Goal: Ask a question

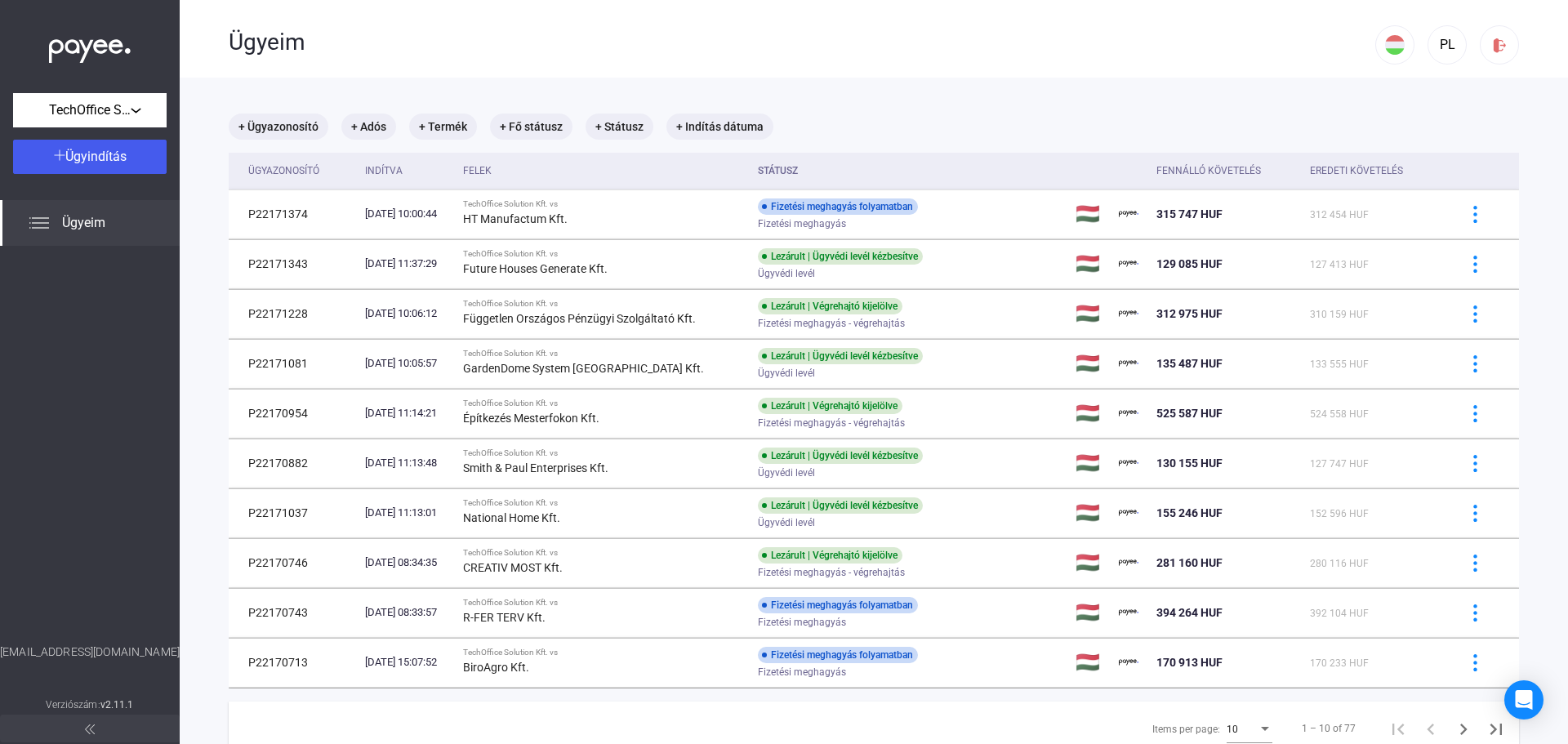
click at [64, 229] on span "Ügyeim" at bounding box center [84, 222] width 44 height 20
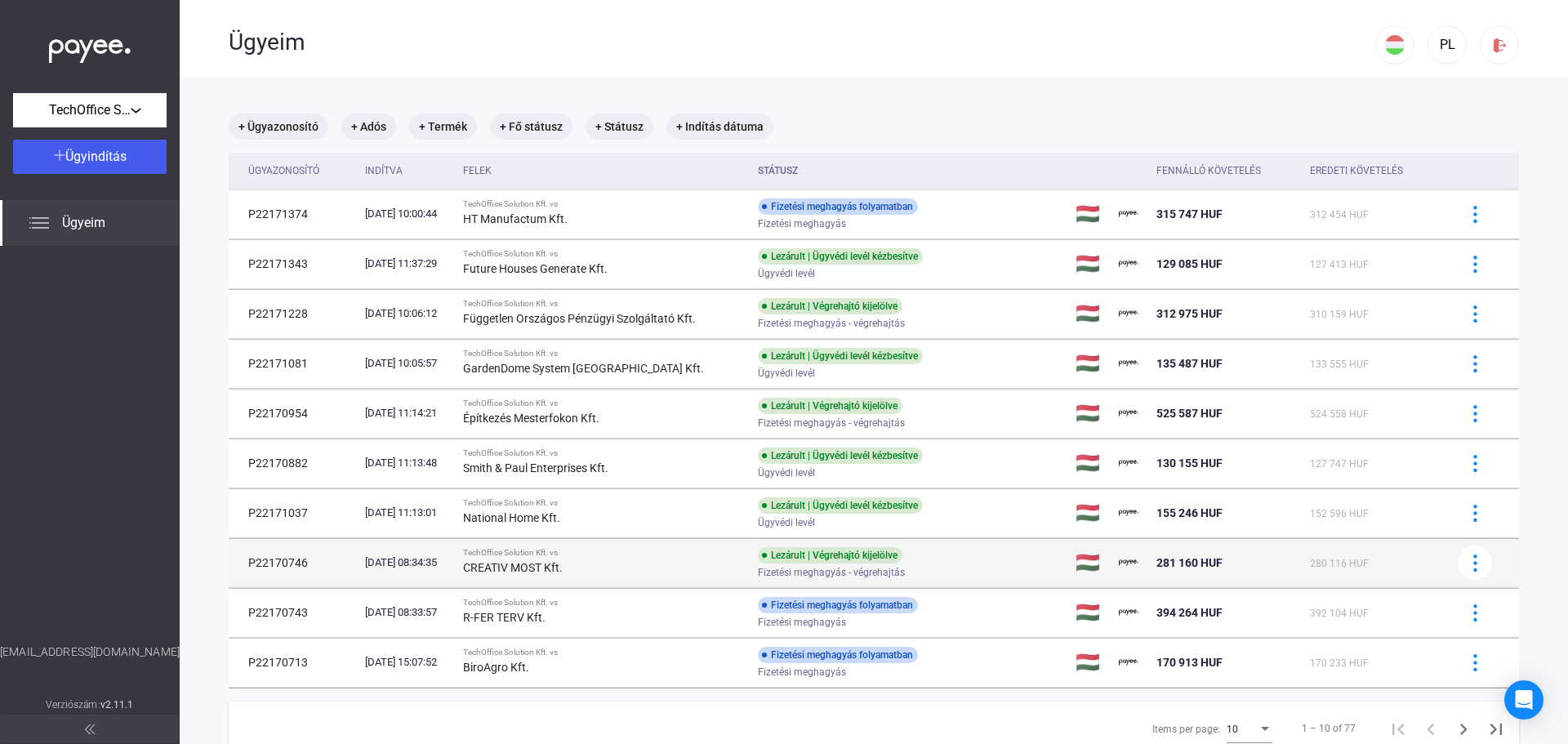
click at [653, 569] on div "CREATIV MOST Kft." at bounding box center [604, 567] width 282 height 20
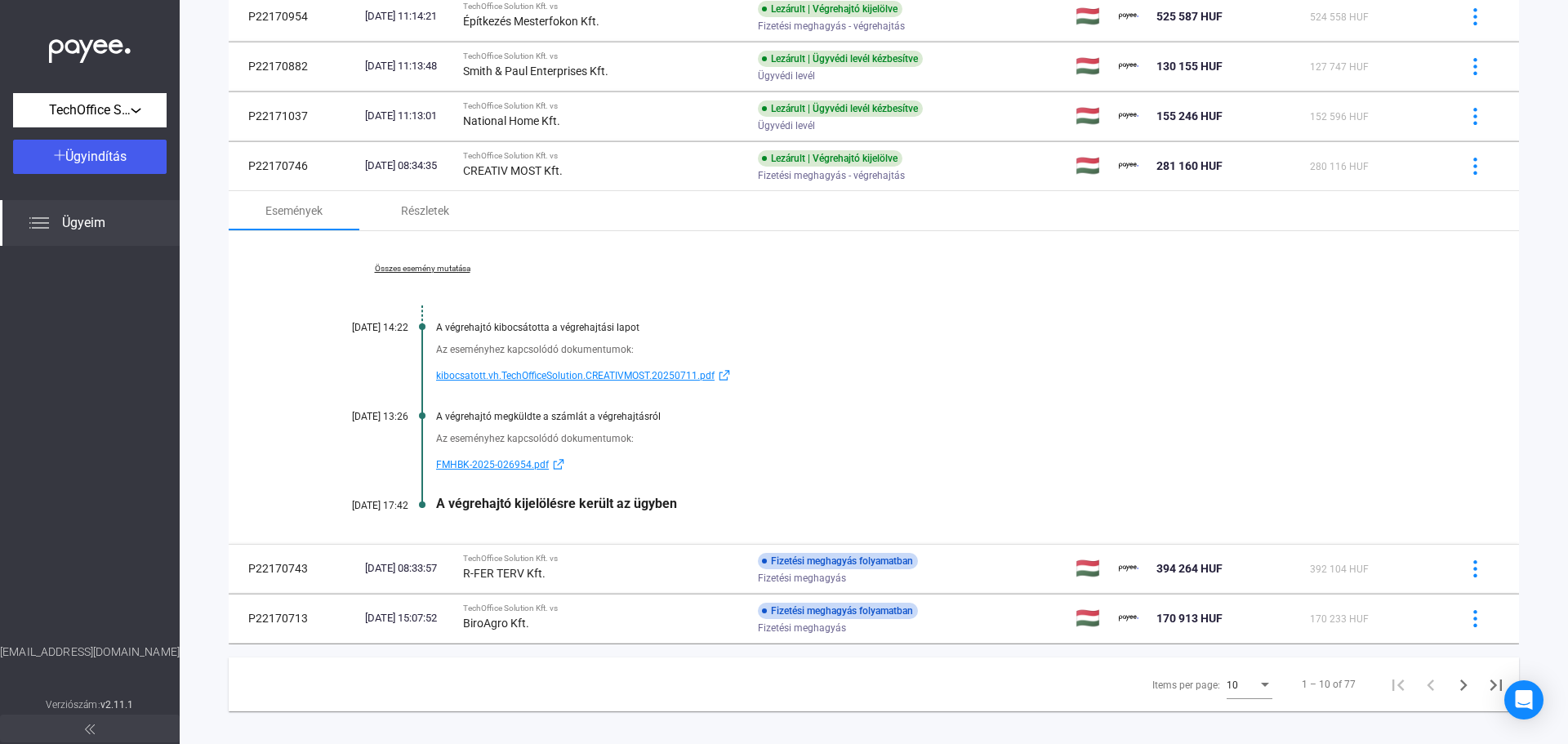
scroll to position [413, 0]
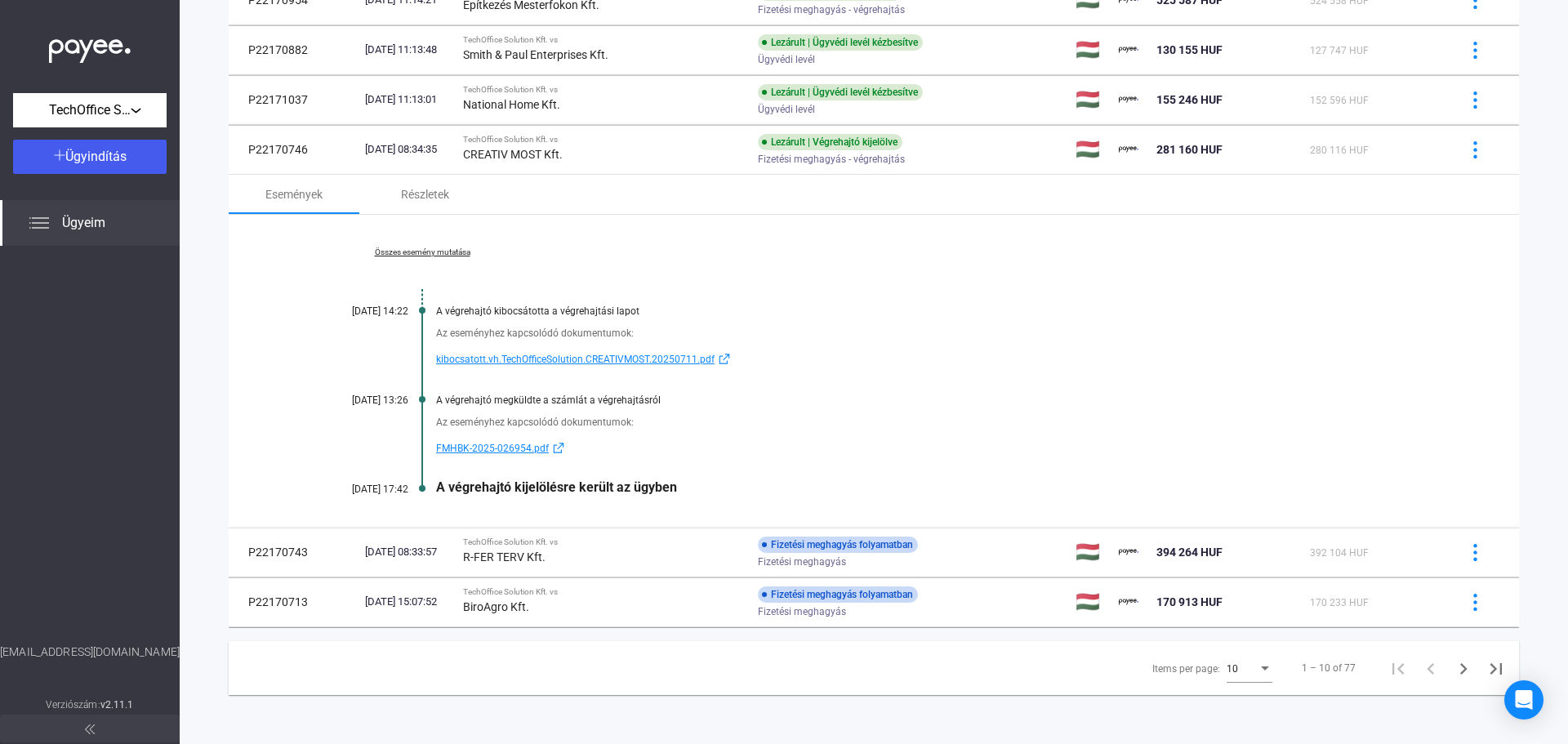
click at [429, 258] on div "Összes esemény mutatása 2025.07.11. 14:22 A végrehajtó kibocsátotta a végrehajt…" at bounding box center [873, 371] width 1290 height 312
click at [428, 253] on link "Összes esemény mutatása" at bounding box center [422, 252] width 224 height 10
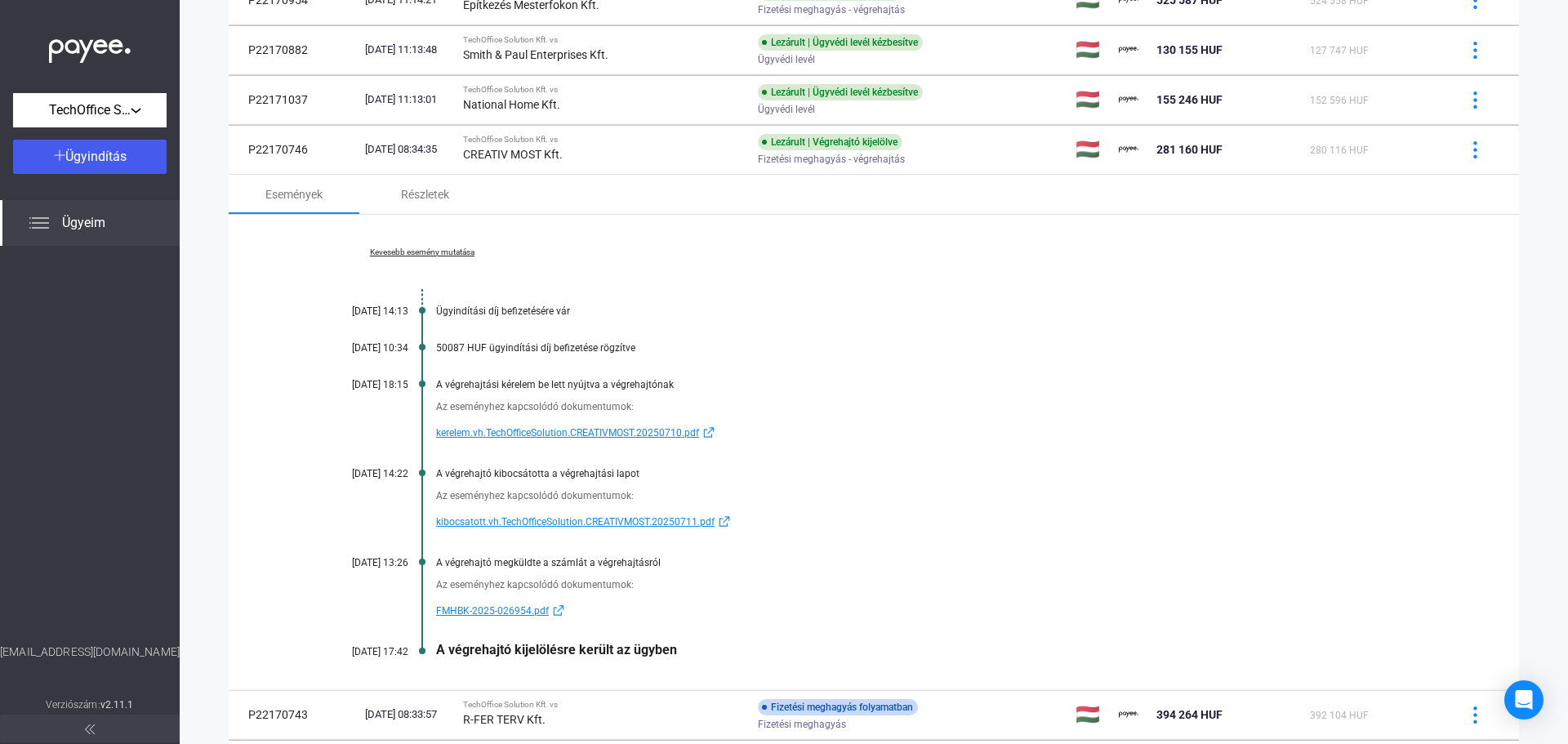
scroll to position [495, 0]
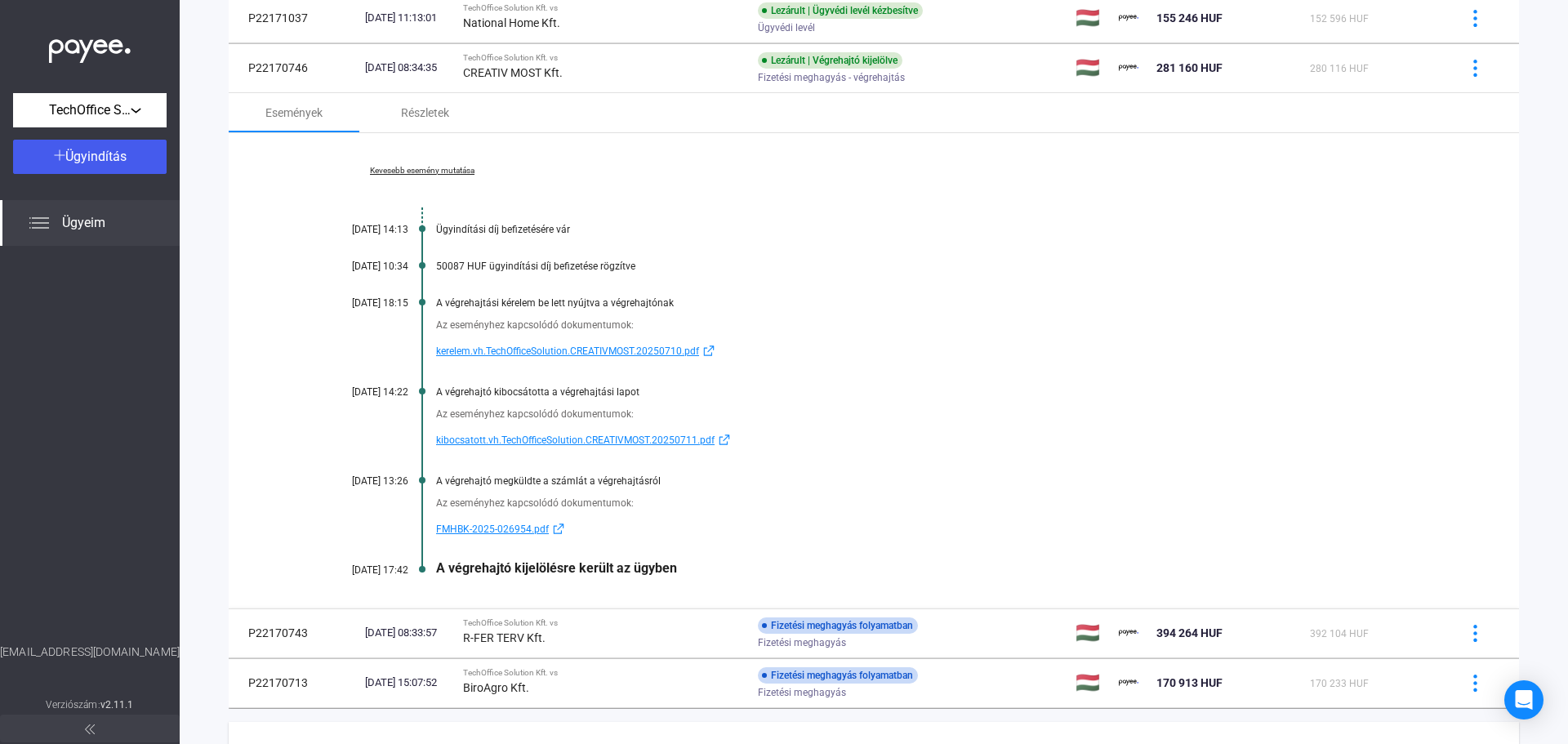
click at [500, 533] on span "FMHBK-2025-026954.pdf" at bounding box center [492, 528] width 113 height 20
click at [894, 377] on div "Kevesebb esemény mutatása 2025.07.03. 14:13 Ügyindítási díj befizetésére vár 20…" at bounding box center [873, 370] width 1290 height 475
click at [469, 119] on div "Részletek" at bounding box center [424, 113] width 130 height 39
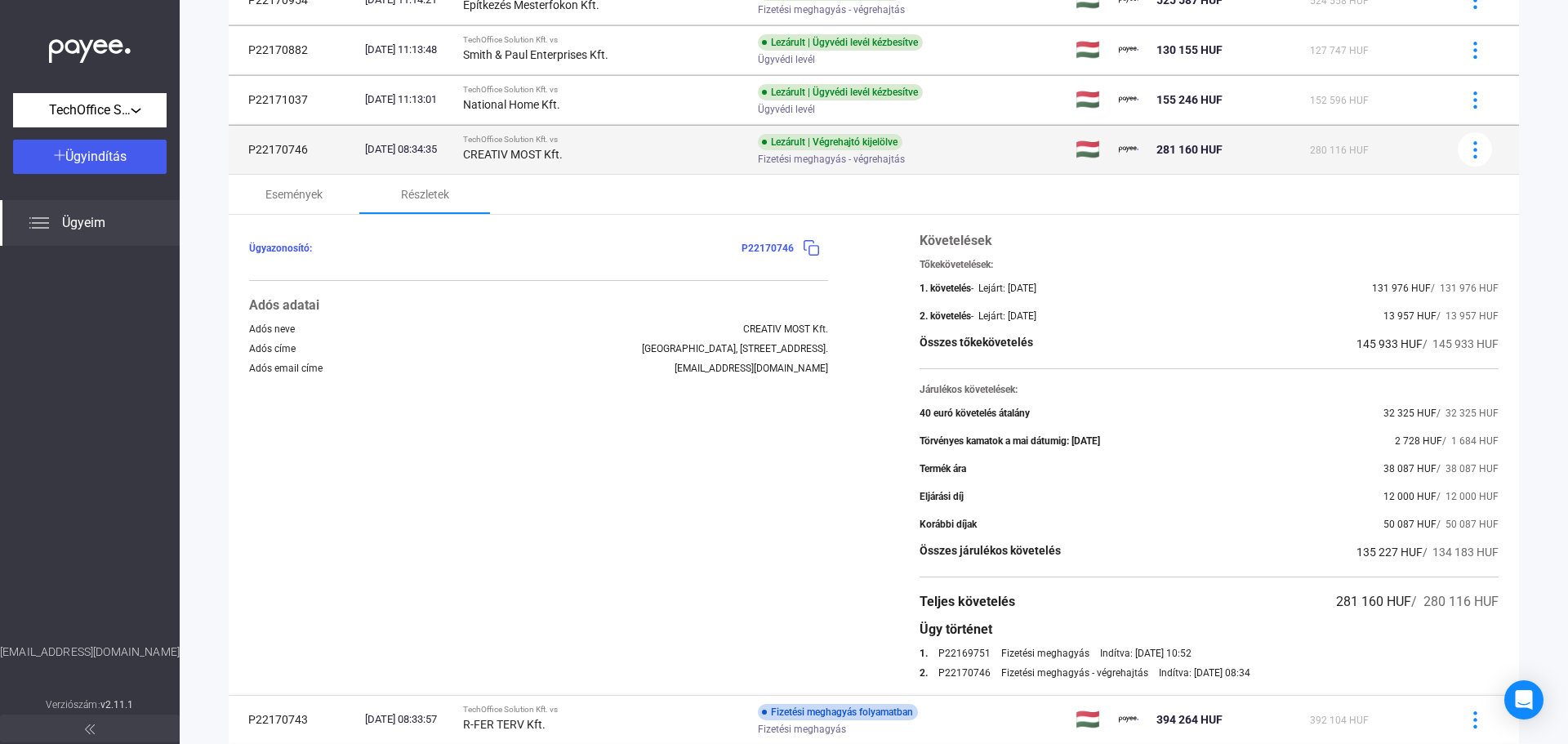
click at [974, 150] on div "Lezárult | Végrehajtó kijelölve Fizetési meghagyás - végrehajtás" at bounding box center [888, 150] width 260 height 32
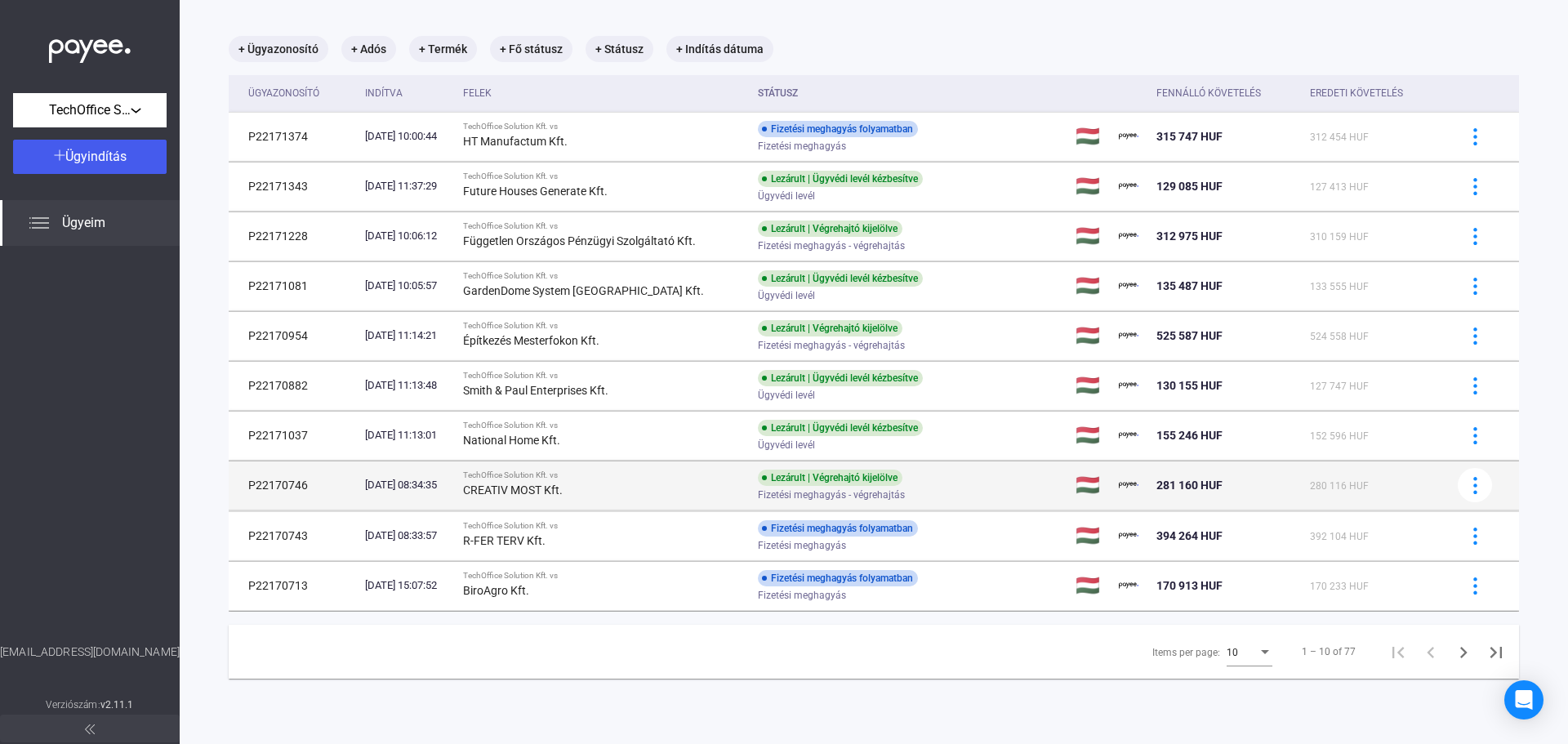
scroll to position [77, 0]
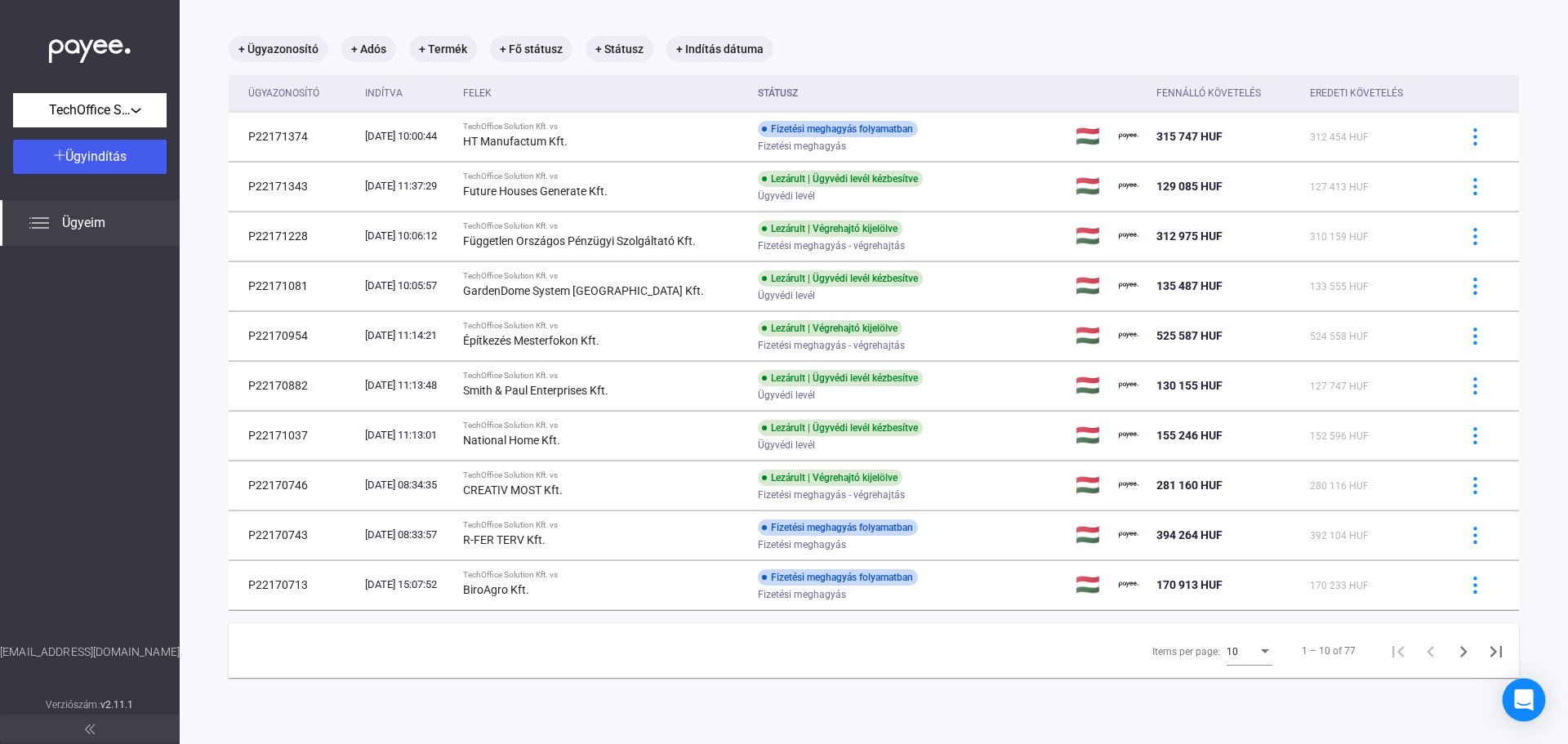
click at [1521, 698] on icon "Open Intercom Messenger" at bounding box center [1523, 699] width 19 height 21
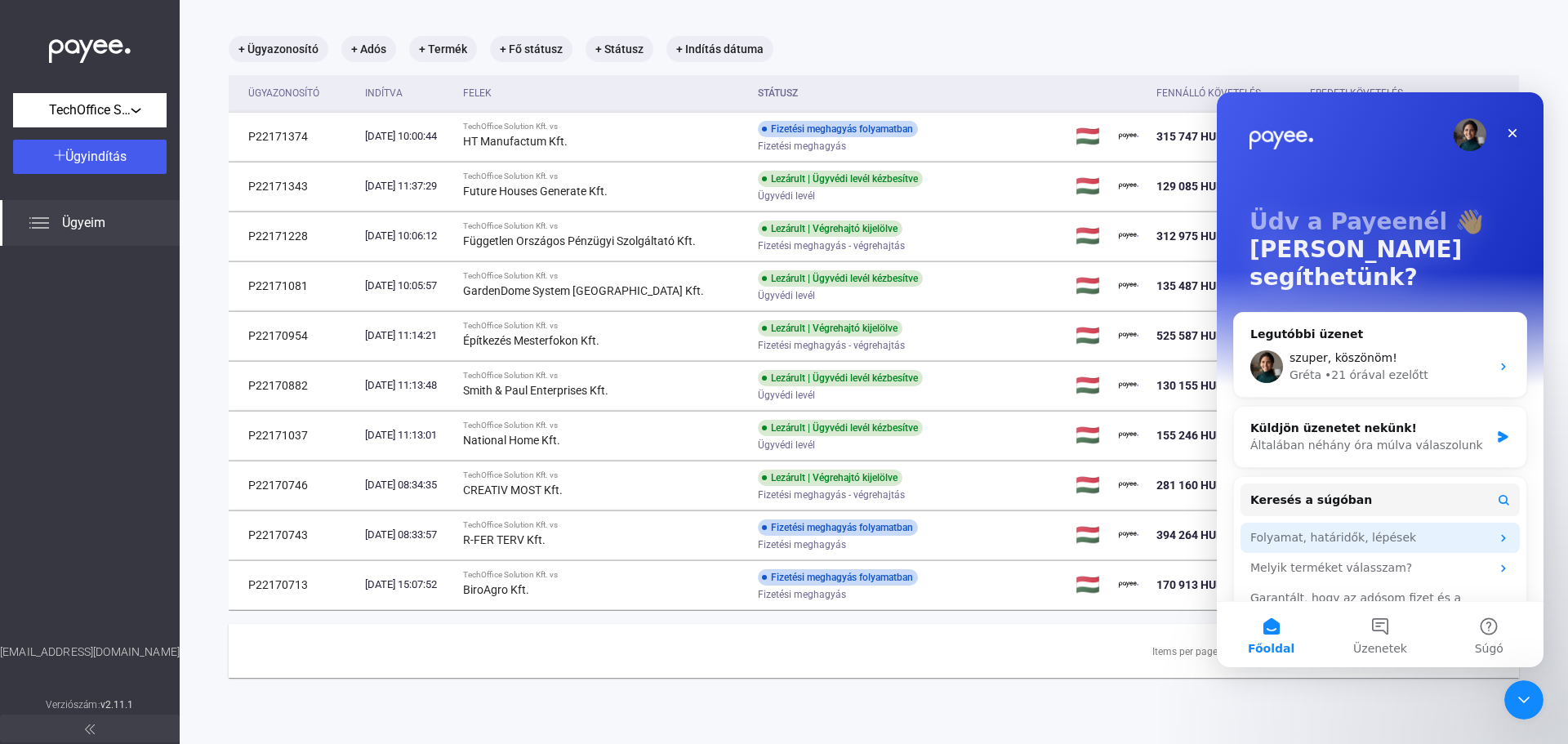
scroll to position [64, 0]
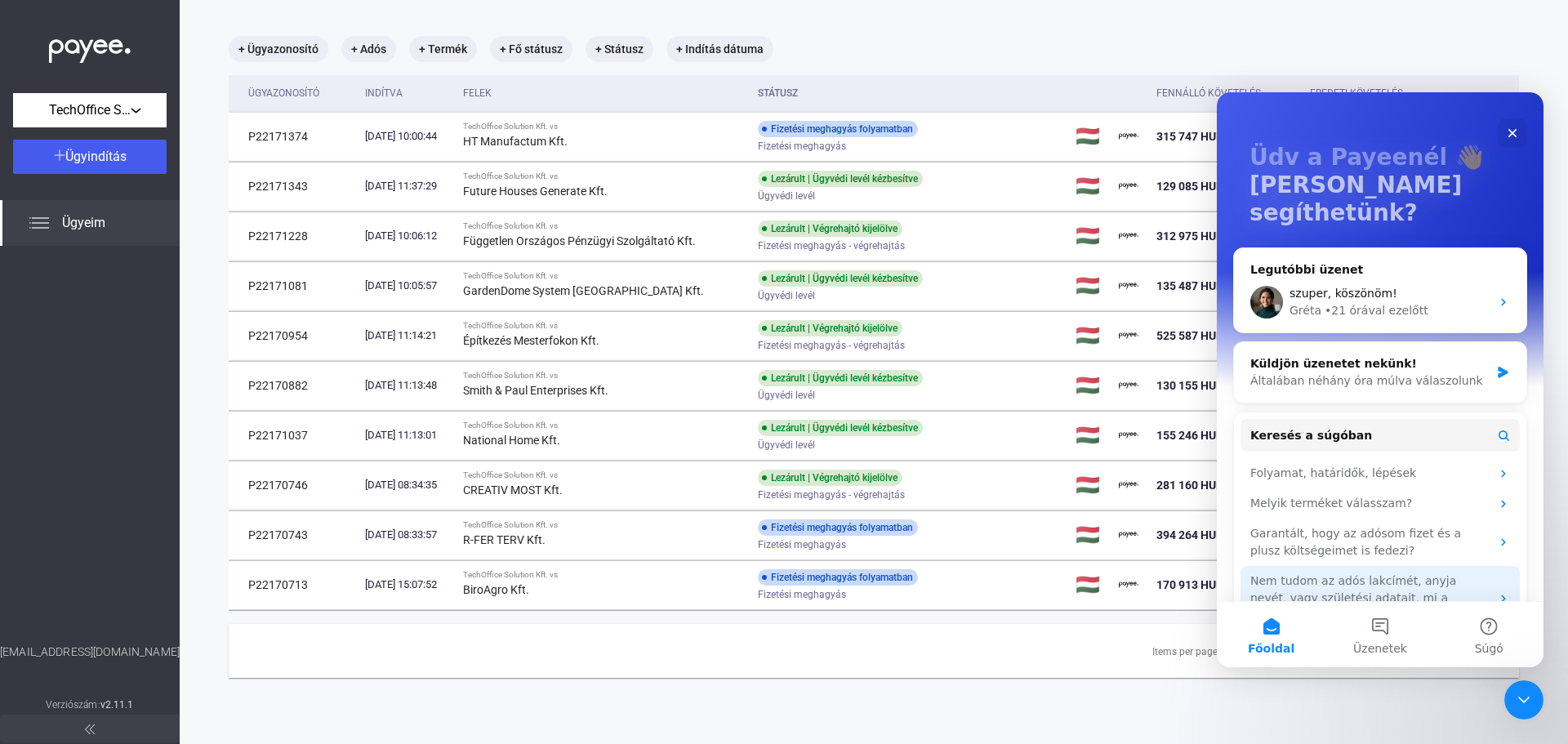
click at [1321, 572] on div "Nem tudom az adós lakcímét, anyja nevét, vagy születési adatait, mi a teendő?" at bounding box center [1370, 597] width 240 height 51
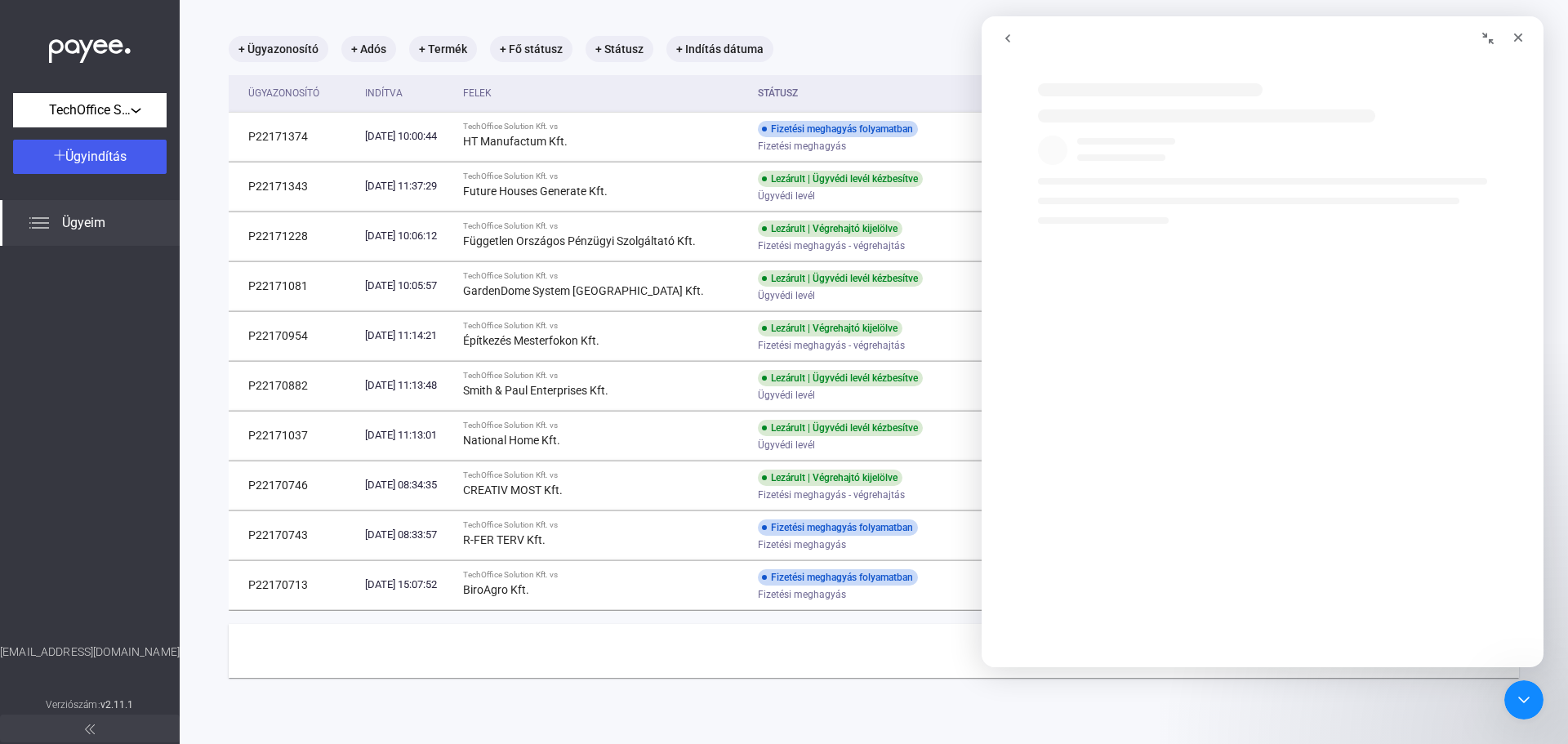
scroll to position [0, 0]
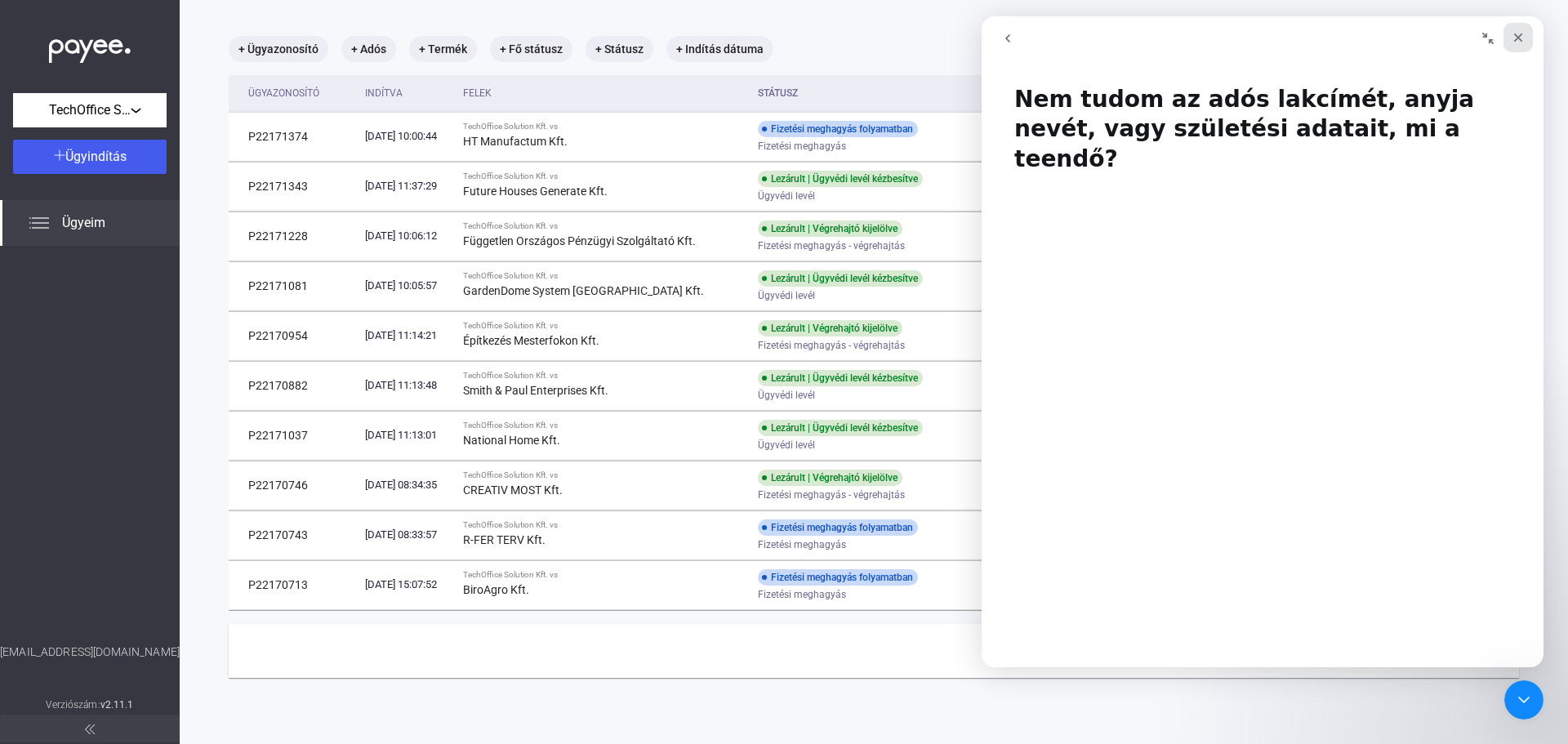
click at [1526, 41] on div "Bezárás" at bounding box center [1518, 38] width 30 height 30
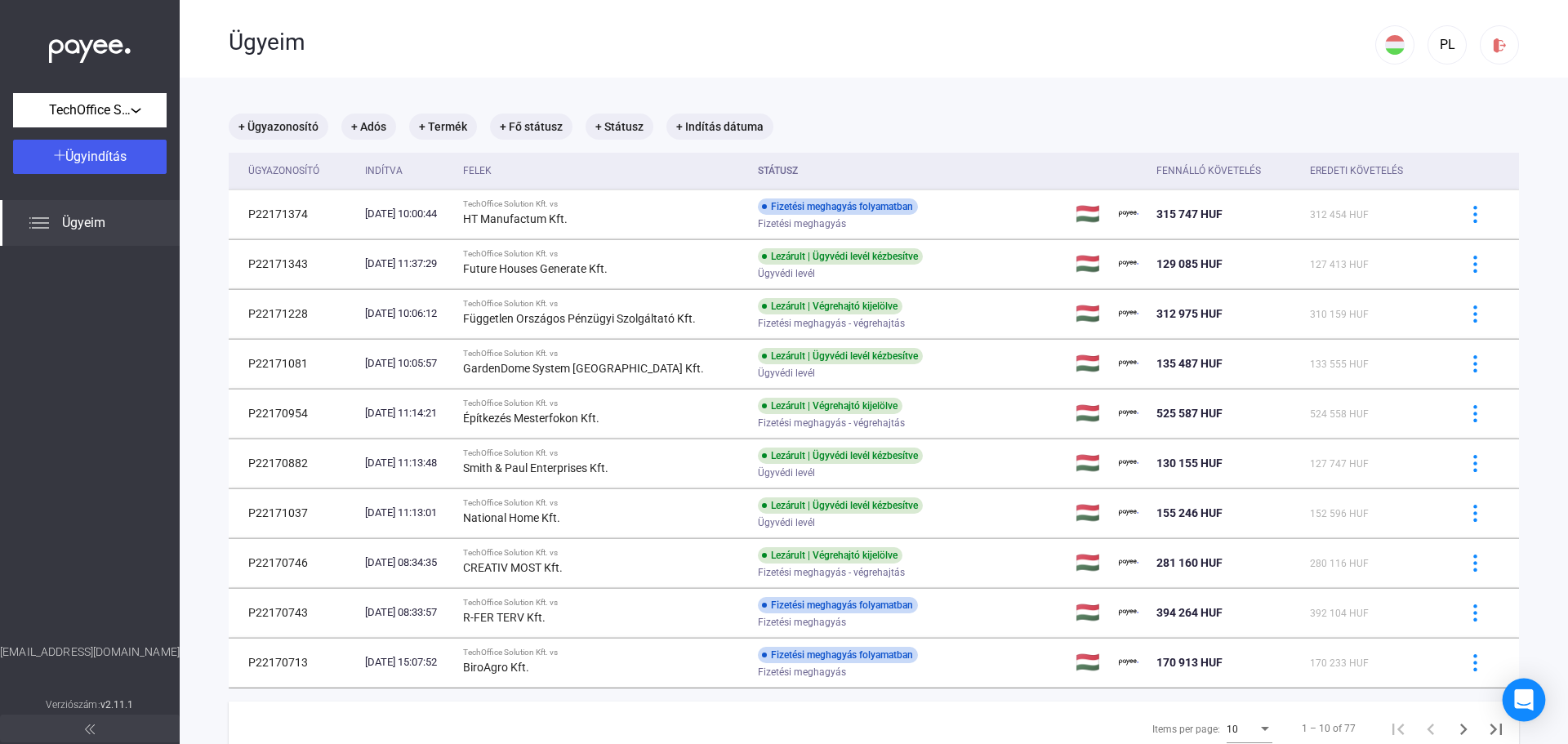
click at [1536, 705] on div "Open Intercom Messenger" at bounding box center [1523, 700] width 44 height 44
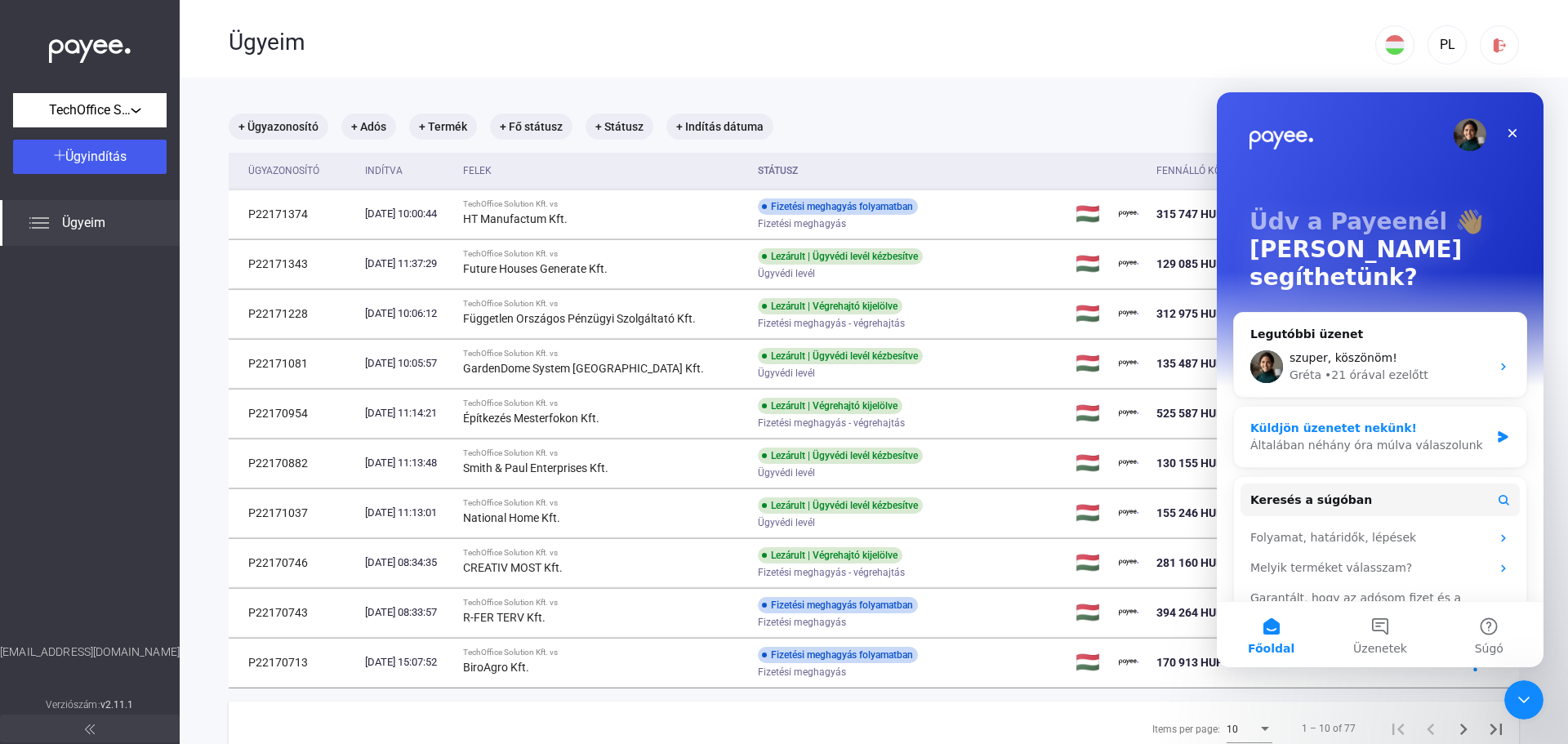
click at [1323, 419] on div "Küldjön üzenetet nekünk!" at bounding box center [1369, 428] width 239 height 17
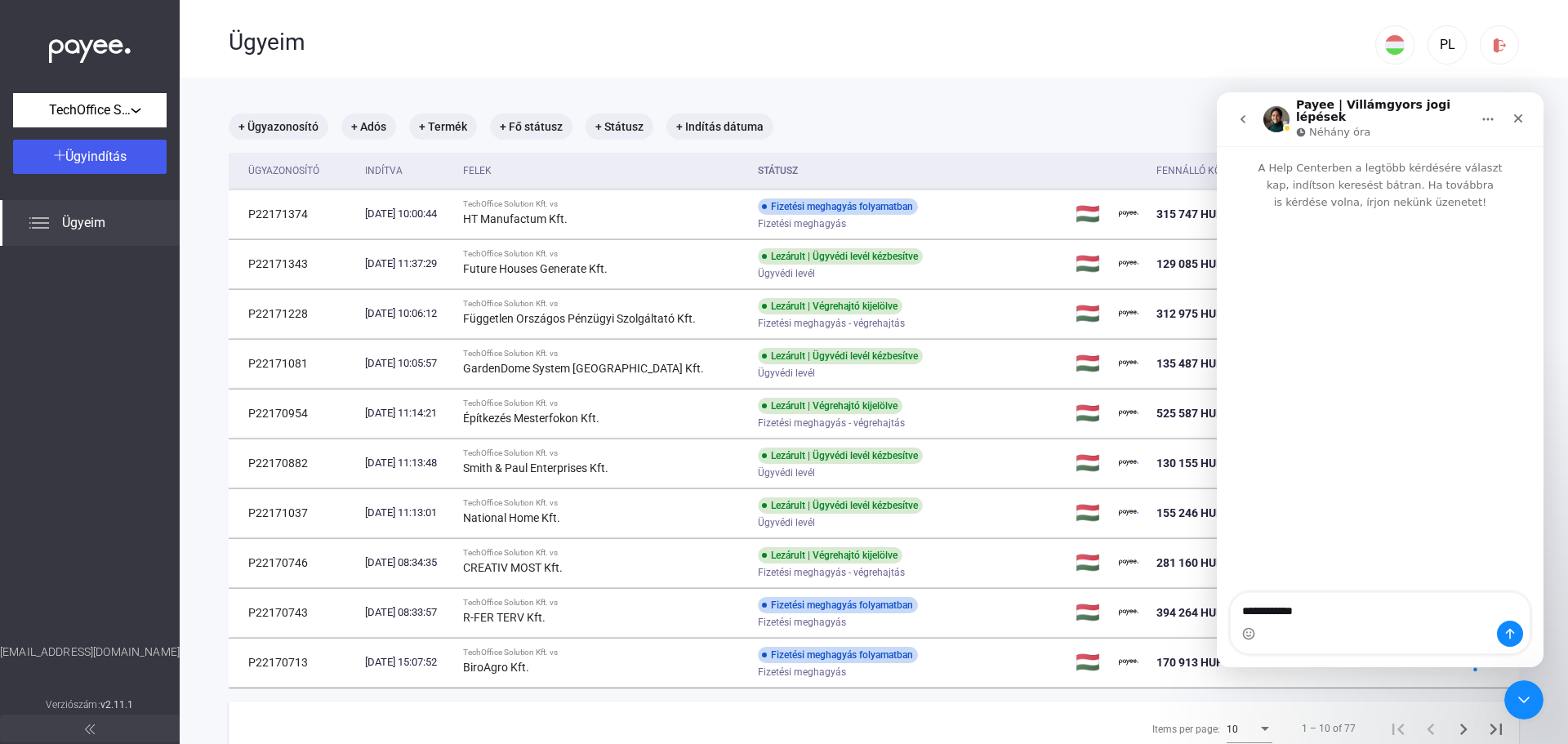
type textarea "**********"
type textarea "**"
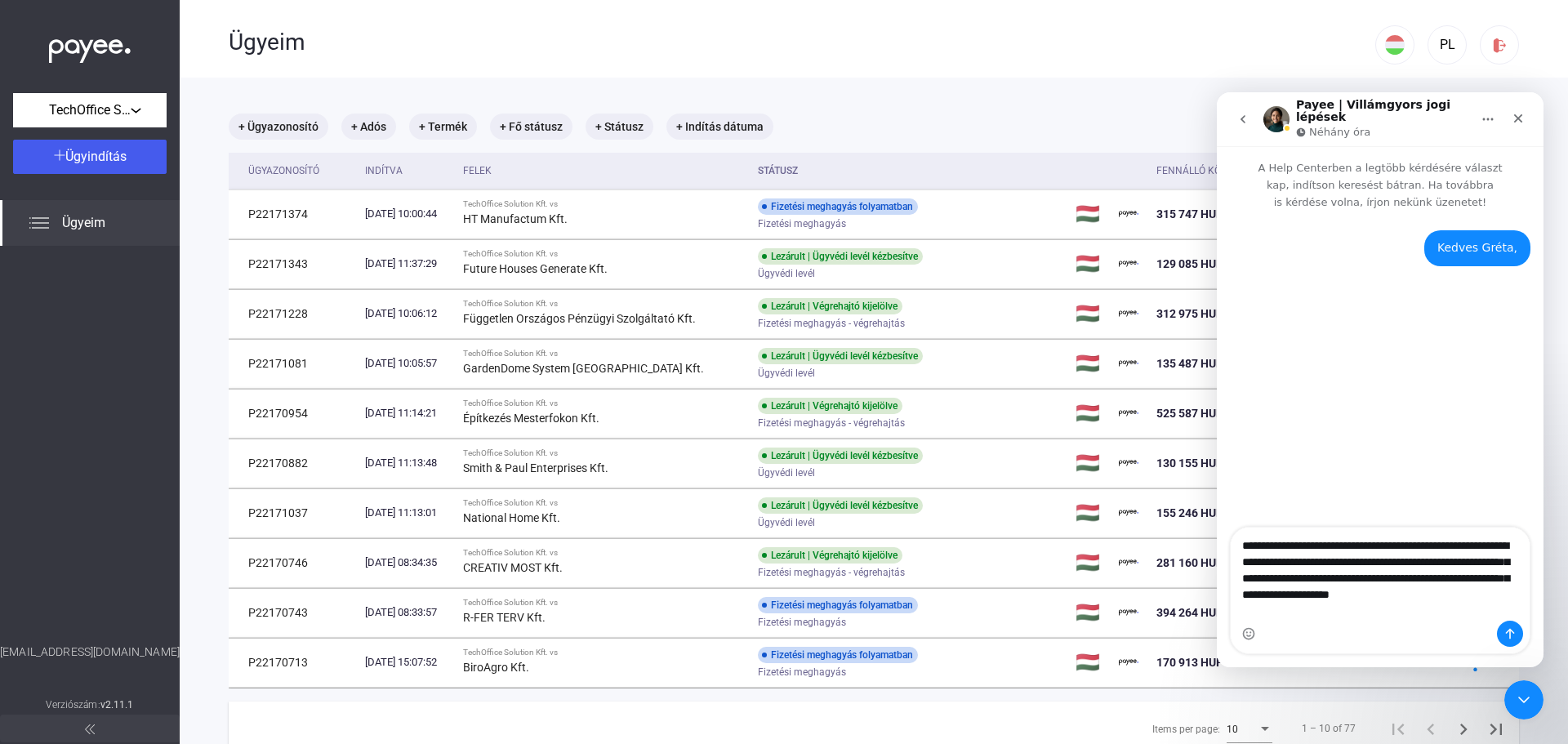
type textarea "**********"
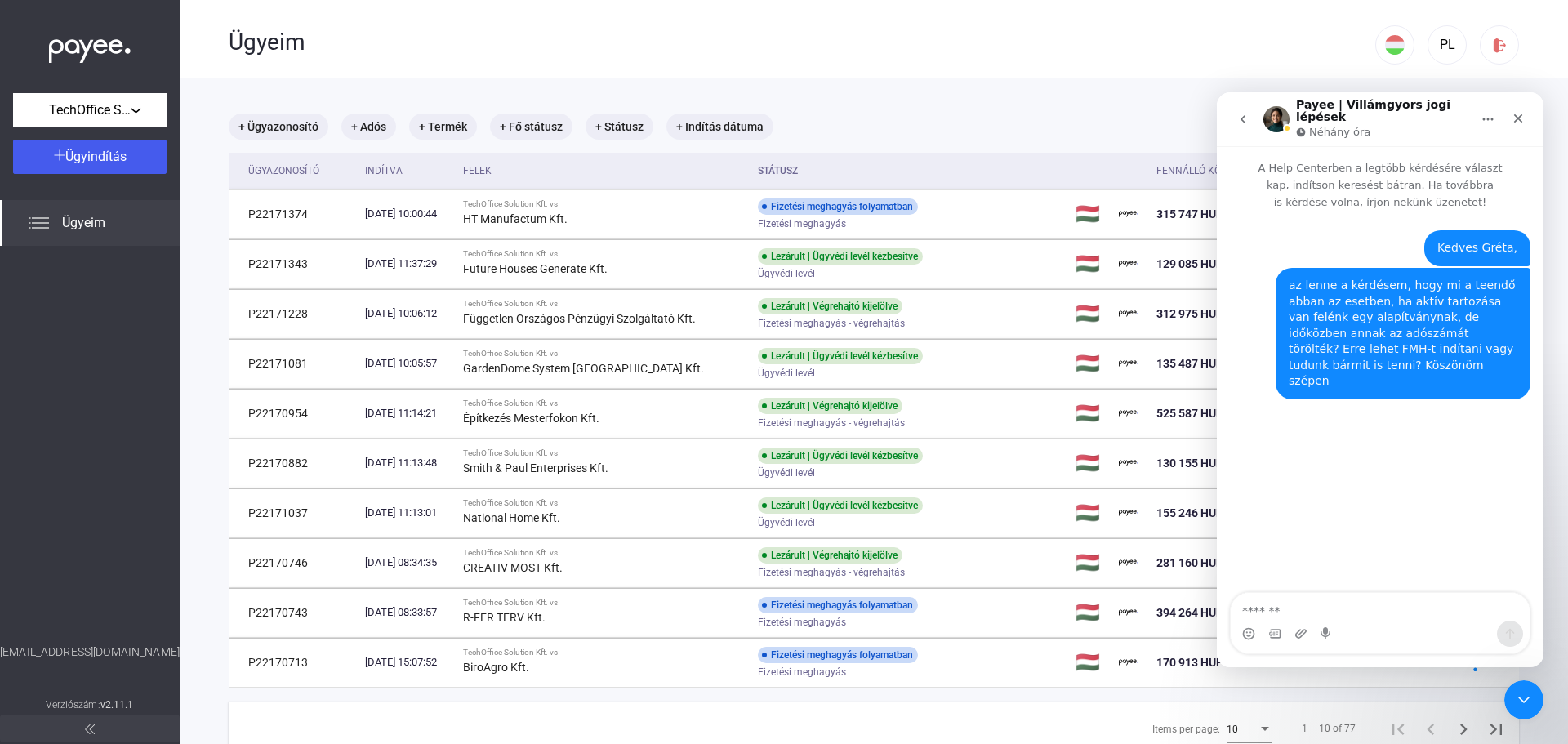
click at [1000, 23] on div "Ügyeim" at bounding box center [802, 40] width 1147 height 81
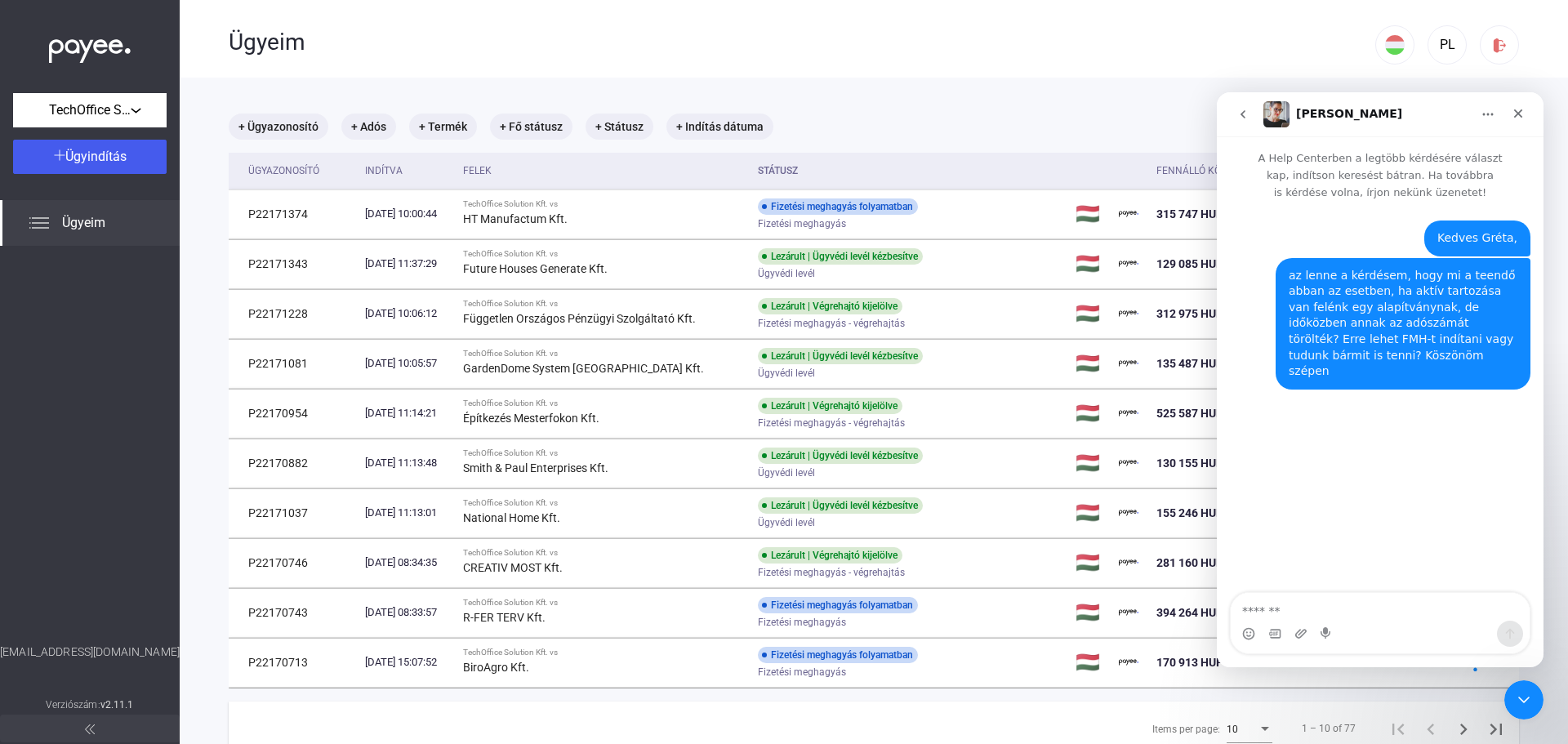
click at [1425, 109] on div "[PERSON_NAME]" at bounding box center [1366, 114] width 207 height 26
